Goal: Transaction & Acquisition: Purchase product/service

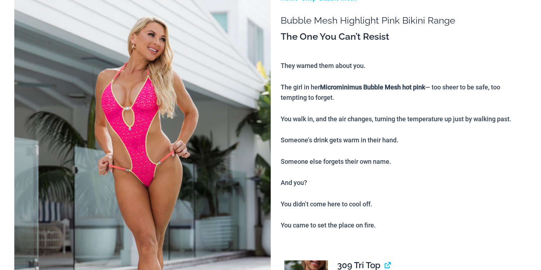
scroll to position [179, 0]
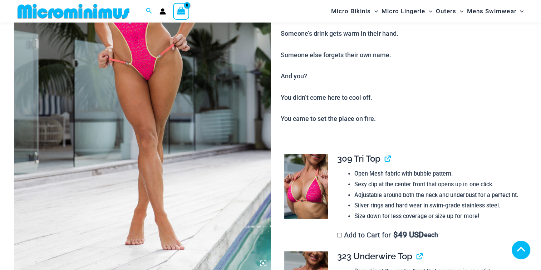
scroll to position [286, 0]
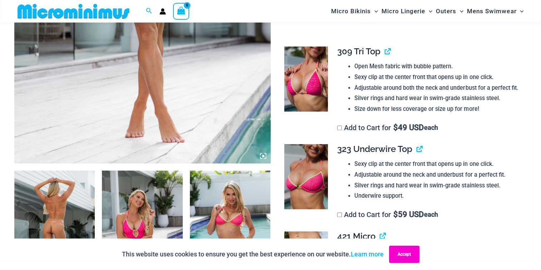
click at [406, 253] on button "Accept" at bounding box center [404, 254] width 30 height 17
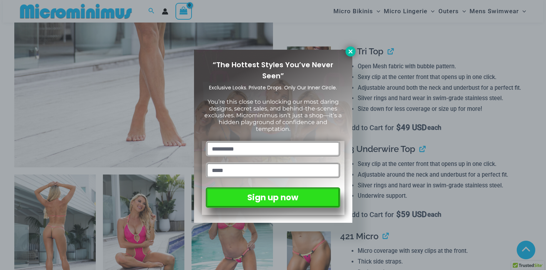
click at [351, 53] on icon at bounding box center [350, 51] width 6 height 6
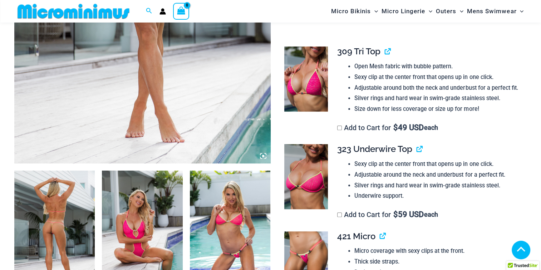
click at [219, 233] on img at bounding box center [230, 230] width 80 height 121
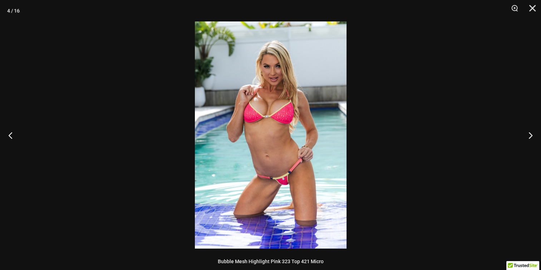
click at [282, 169] on img at bounding box center [271, 134] width 152 height 227
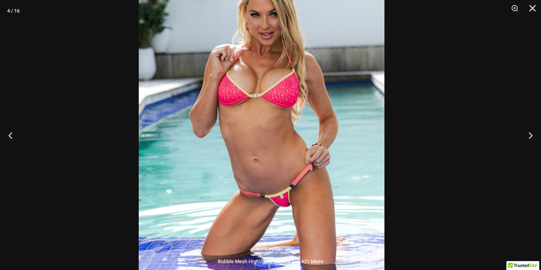
click at [257, 106] on img at bounding box center [262, 126] width 246 height 368
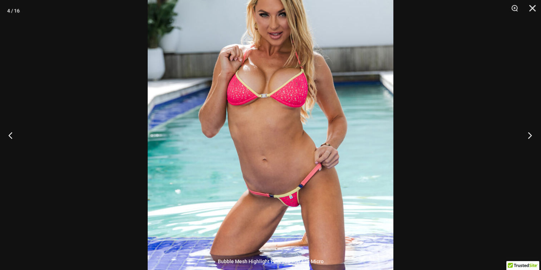
click at [528, 133] on button "Next" at bounding box center [527, 135] width 27 height 36
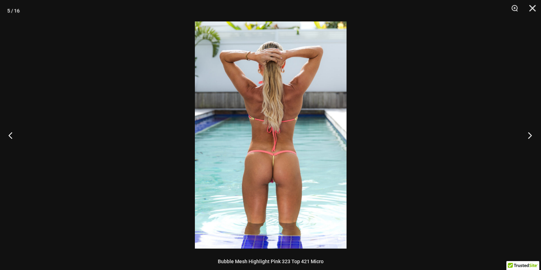
click at [531, 133] on button "Next" at bounding box center [527, 135] width 27 height 36
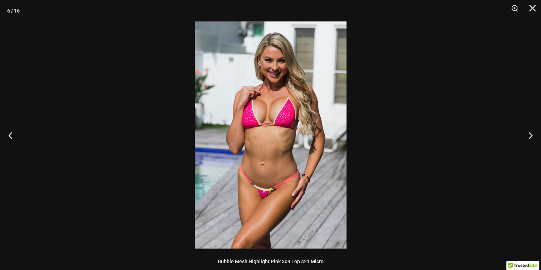
click at [281, 184] on img at bounding box center [271, 134] width 152 height 227
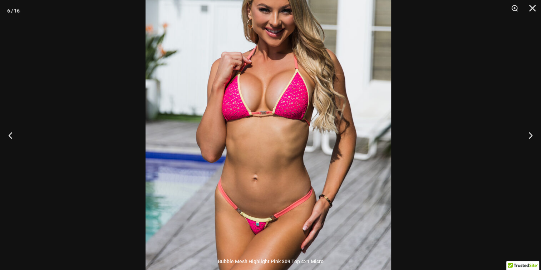
click at [258, 139] on img at bounding box center [268, 131] width 246 height 368
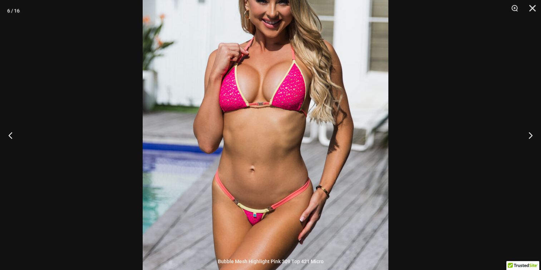
click at [254, 157] on img at bounding box center [266, 122] width 246 height 368
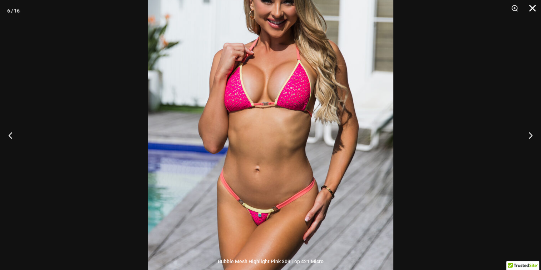
click at [530, 10] on button "Close" at bounding box center [530, 10] width 18 height 21
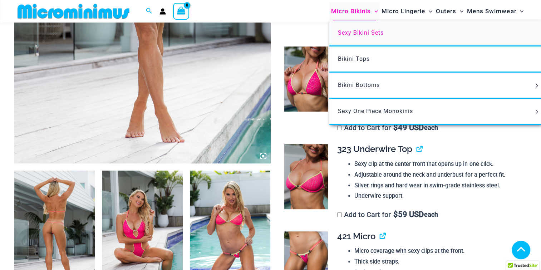
click at [360, 34] on span "Sexy Bikini Sets" at bounding box center [361, 32] width 46 height 7
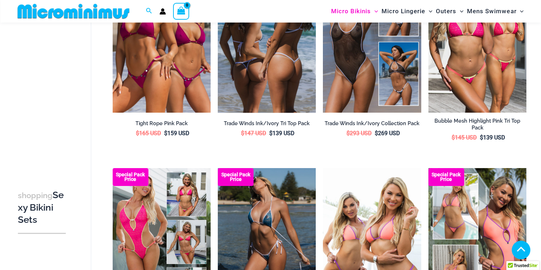
scroll to position [102, 0]
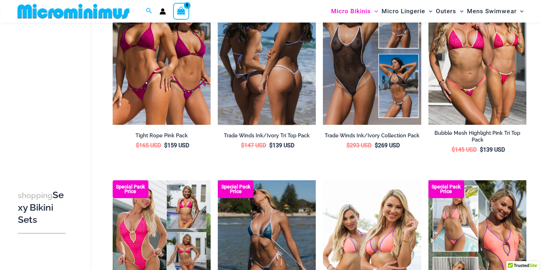
click at [286, 81] on img at bounding box center [267, 50] width 98 height 147
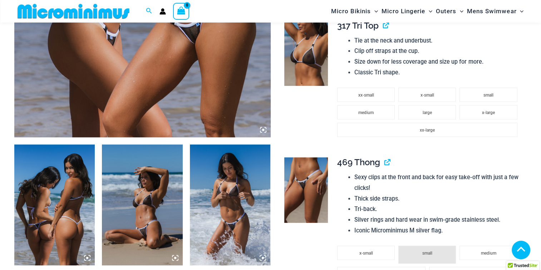
scroll to position [316, 0]
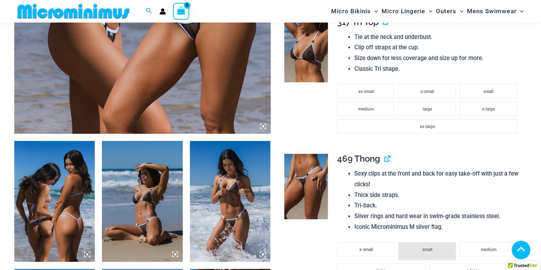
click at [144, 222] on img at bounding box center [142, 201] width 80 height 121
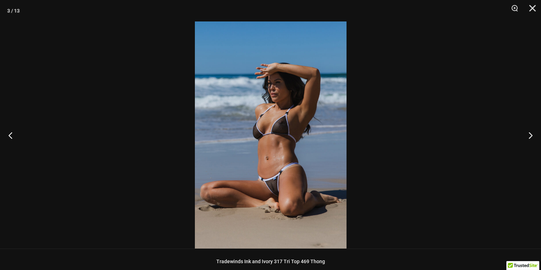
click at [272, 197] on img at bounding box center [271, 134] width 152 height 227
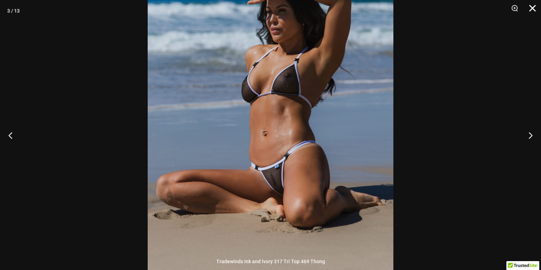
click at [530, 8] on button "Close" at bounding box center [530, 10] width 18 height 21
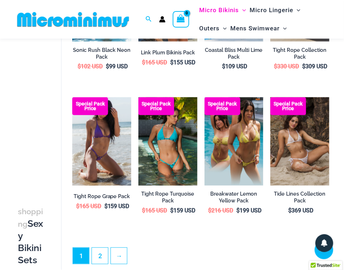
scroll to position [1062, 0]
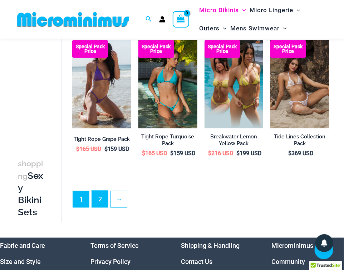
click at [95, 201] on link "2" at bounding box center [100, 199] width 16 height 17
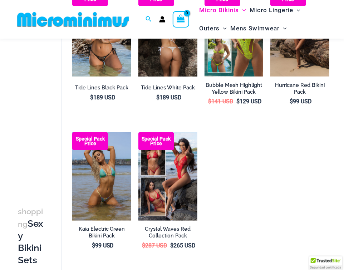
scroll to position [107, 0]
